Goal: Task Accomplishment & Management: Use online tool/utility

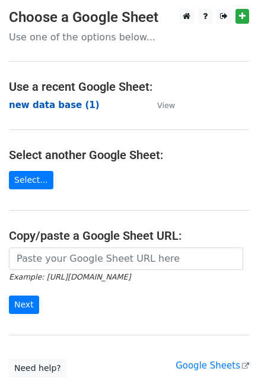
click at [25, 100] on strong "new data base (1)" at bounding box center [54, 105] width 91 height 11
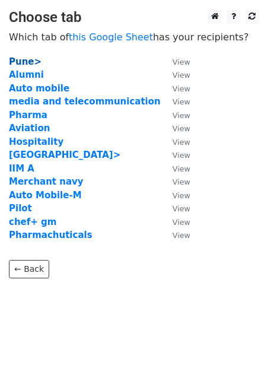
click at [23, 64] on strong "Pune>" at bounding box center [25, 61] width 33 height 11
